Goal: Information Seeking & Learning: Learn about a topic

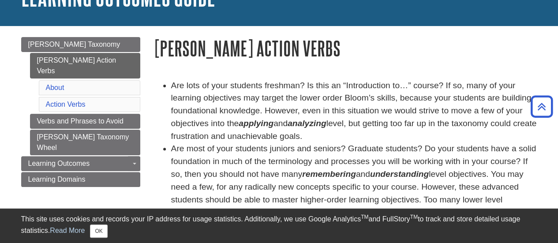
scroll to position [71, 0]
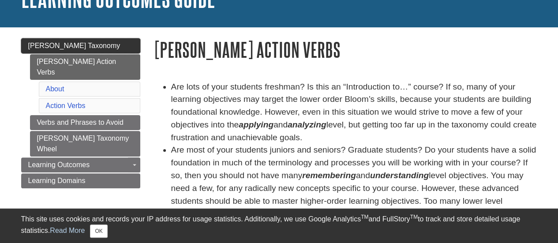
click at [80, 44] on span "[PERSON_NAME] Taxonomy" at bounding box center [74, 45] width 92 height 7
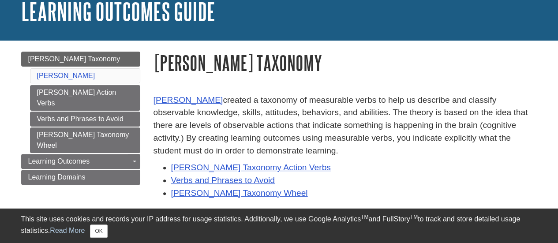
scroll to position [65, 0]
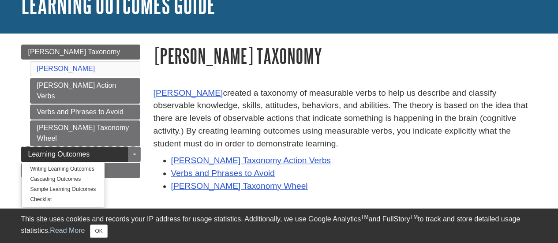
click at [123, 147] on link "Learning Outcomes" at bounding box center [80, 154] width 119 height 15
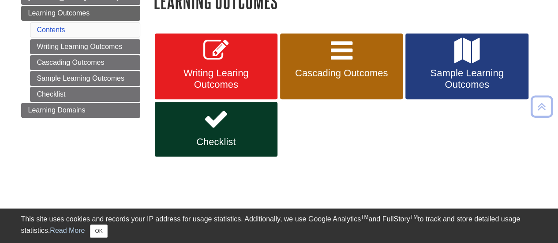
scroll to position [120, 0]
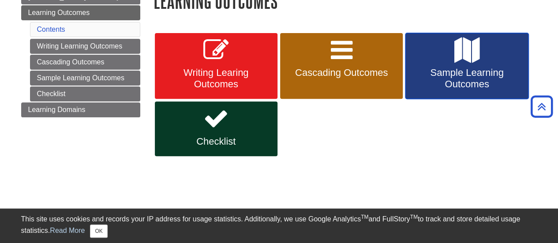
click at [451, 83] on span "Sample Learning Outcomes" at bounding box center [466, 78] width 109 height 23
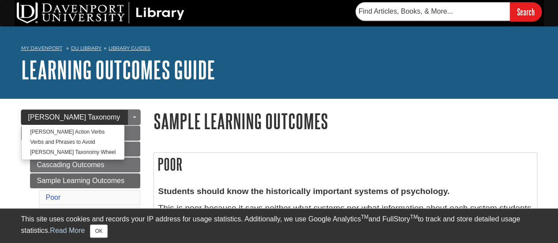
click at [70, 117] on span "[PERSON_NAME] Taxonomy" at bounding box center [74, 116] width 92 height 7
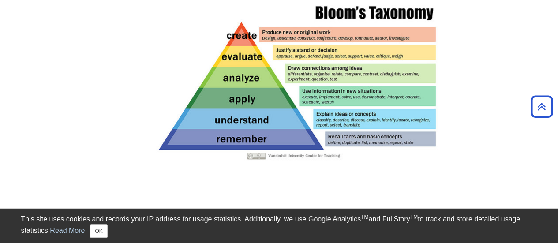
scroll to position [276, 0]
